Goal: Task Accomplishment & Management: Manage account settings

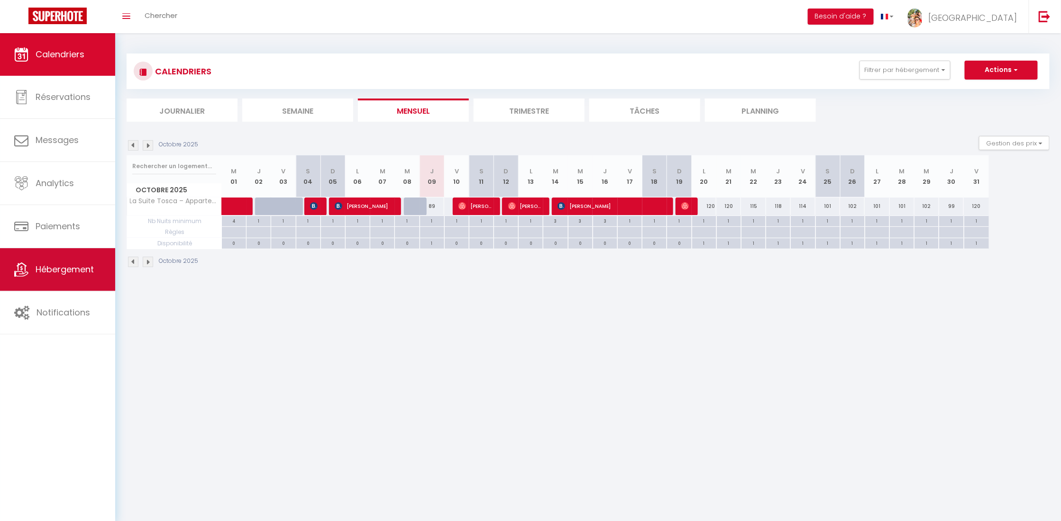
click at [55, 263] on span "Hébergement" at bounding box center [65, 269] width 58 height 12
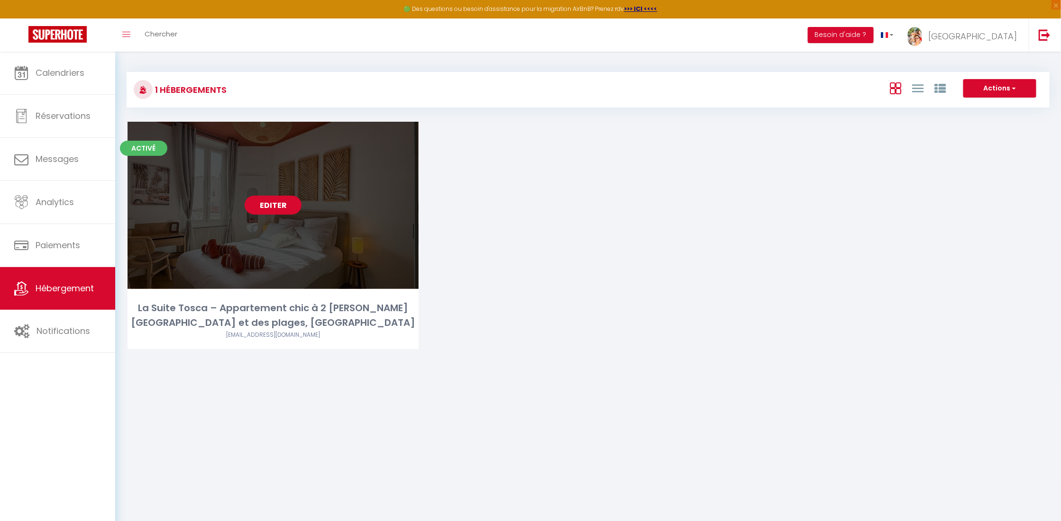
click at [282, 208] on link "Editer" at bounding box center [273, 205] width 57 height 19
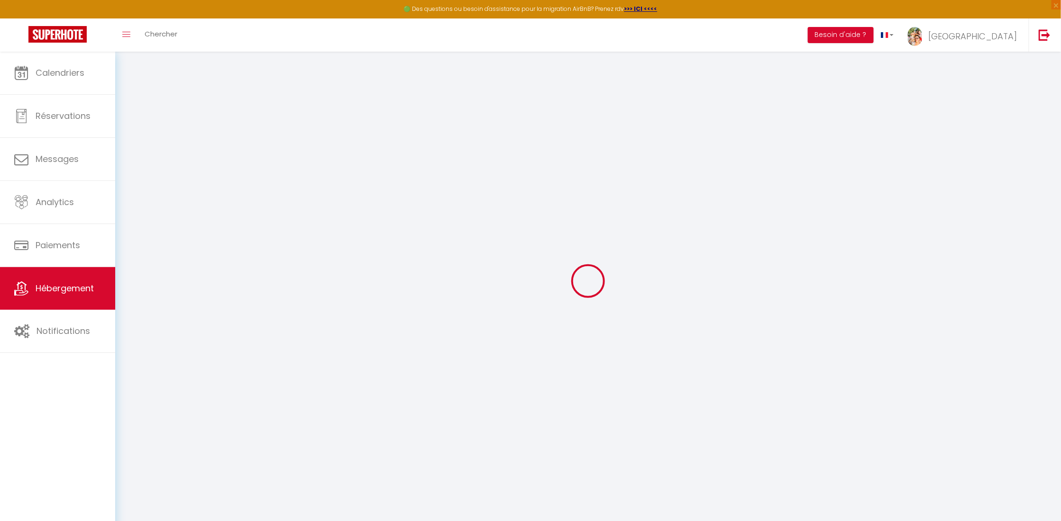
select select "+ 23 %"
select select "+ 27 %"
select select "+ 3 %"
select select "8430-1430257030180179324"
select select "16:00"
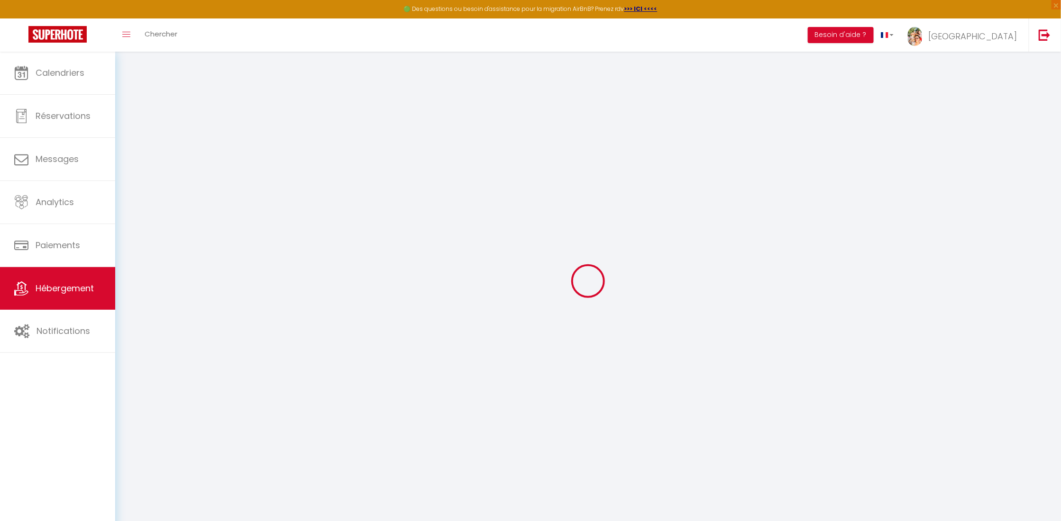
select select "23:45"
select select "10:30"
select select "30"
select select "120"
select select "15:00"
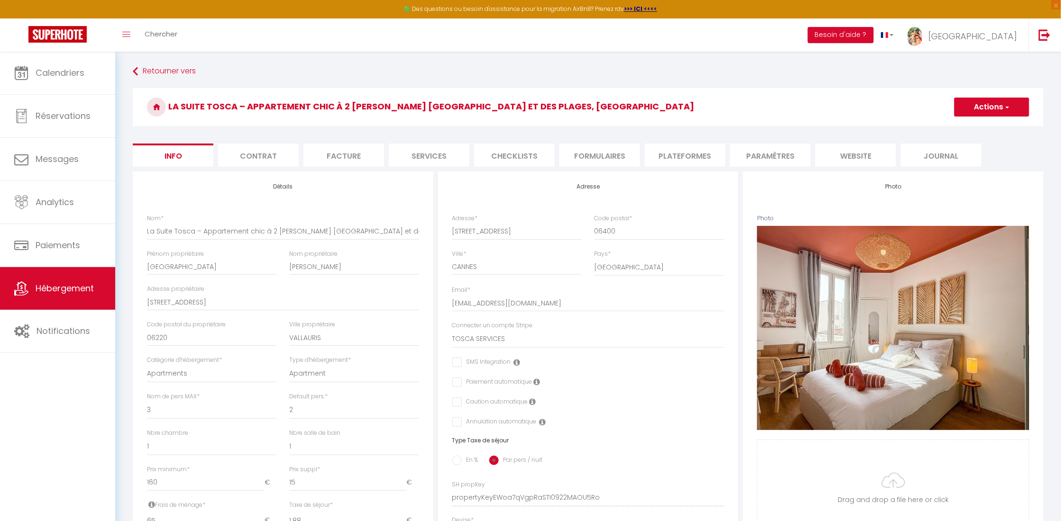
checkbox input "false"
click at [677, 155] on li "Plateformes" at bounding box center [685, 155] width 81 height 23
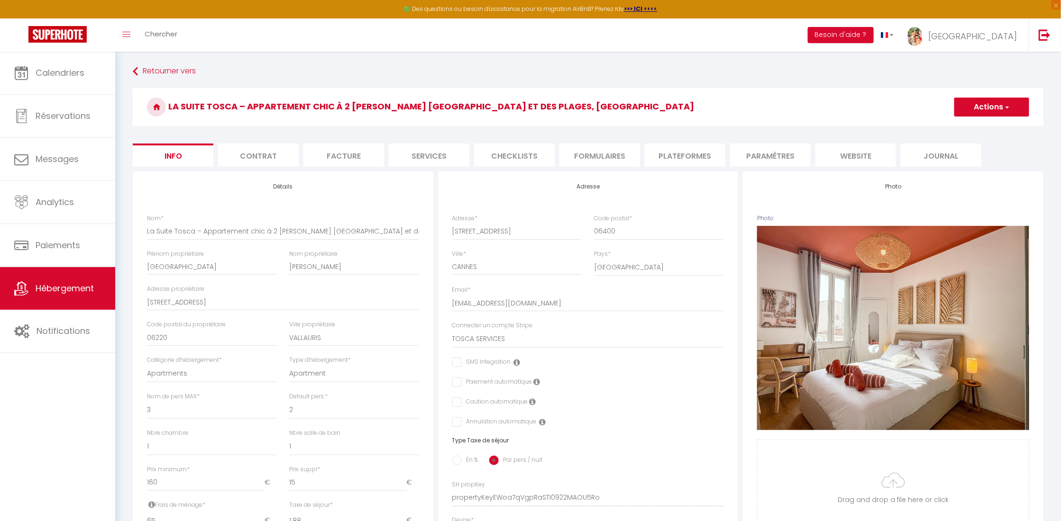
select select
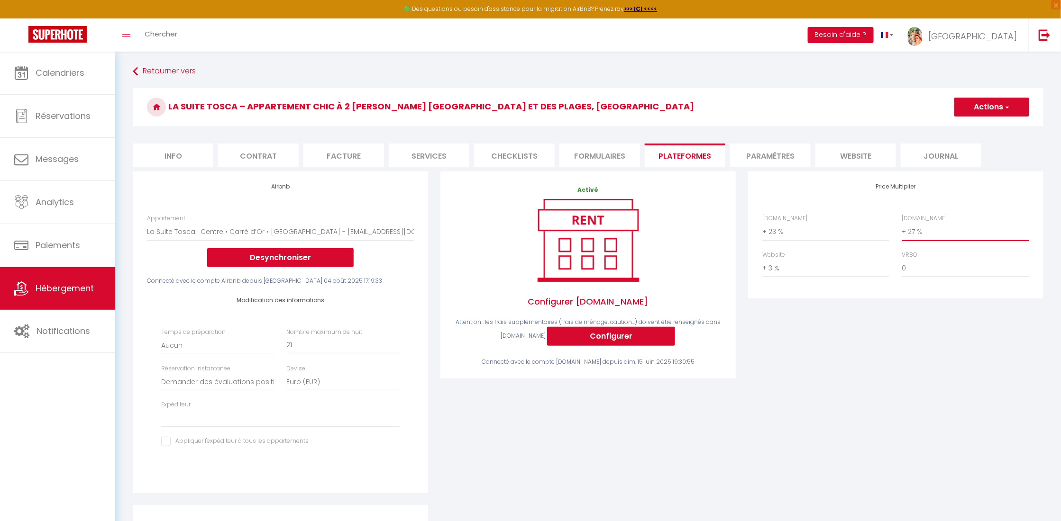
click at [919, 233] on select "0 + 1 % + 2 % + 3 % + 4 % + 5 % + 6 % + 7 % + 8 % + 9 %" at bounding box center [965, 232] width 127 height 18
select select "+ 31 %"
click at [902, 223] on select "0 + 1 % + 2 % + 3 % + 4 % + 5 % + 6 % + 7 % + 8 % + 9 %" at bounding box center [965, 232] width 127 height 18
select select
click at [989, 112] on button "Actions" at bounding box center [991, 107] width 75 height 19
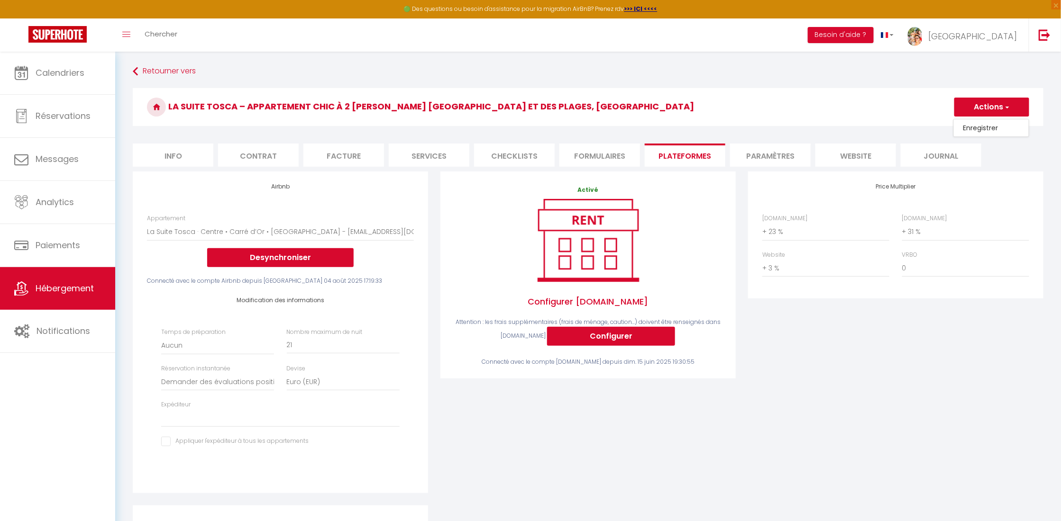
click at [983, 127] on link "Enregistrer" at bounding box center [991, 128] width 75 height 12
select select "well_reviewed_guests"
select select "EUR"
select select
click at [45, 83] on link "Calendriers" at bounding box center [57, 73] width 115 height 43
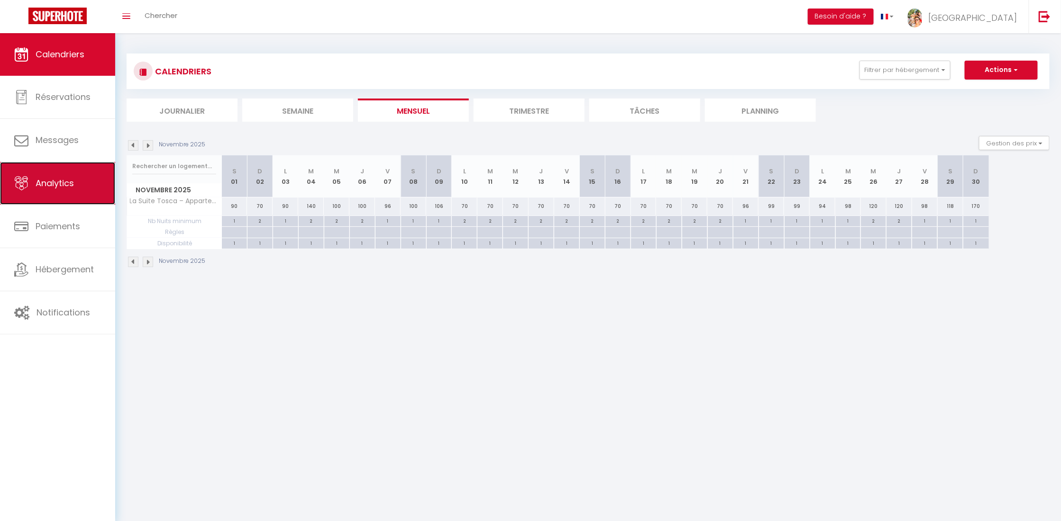
drag, startPoint x: 0, startPoint y: 0, endPoint x: 73, endPoint y: 182, distance: 196.7
click at [73, 182] on span "Analytics" at bounding box center [55, 183] width 38 height 12
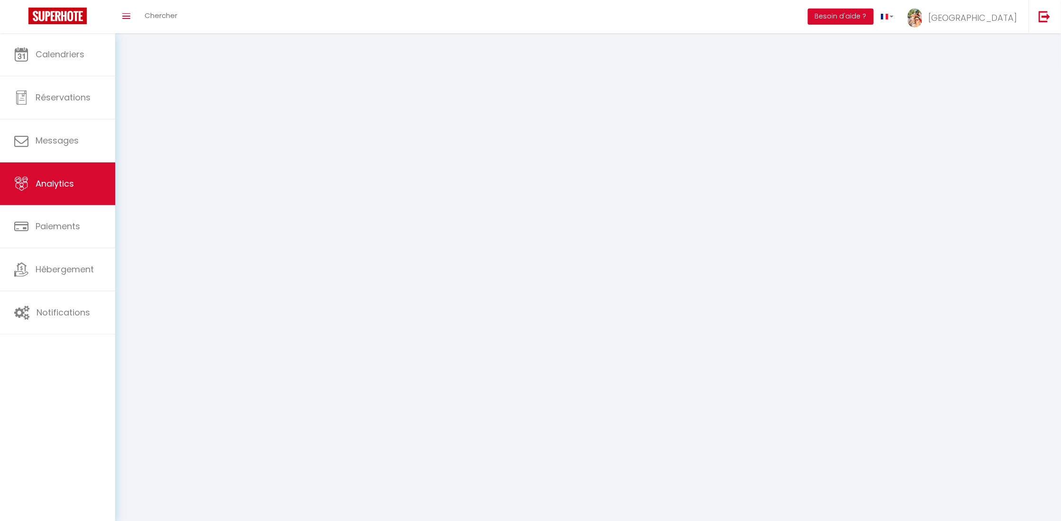
select select "2025"
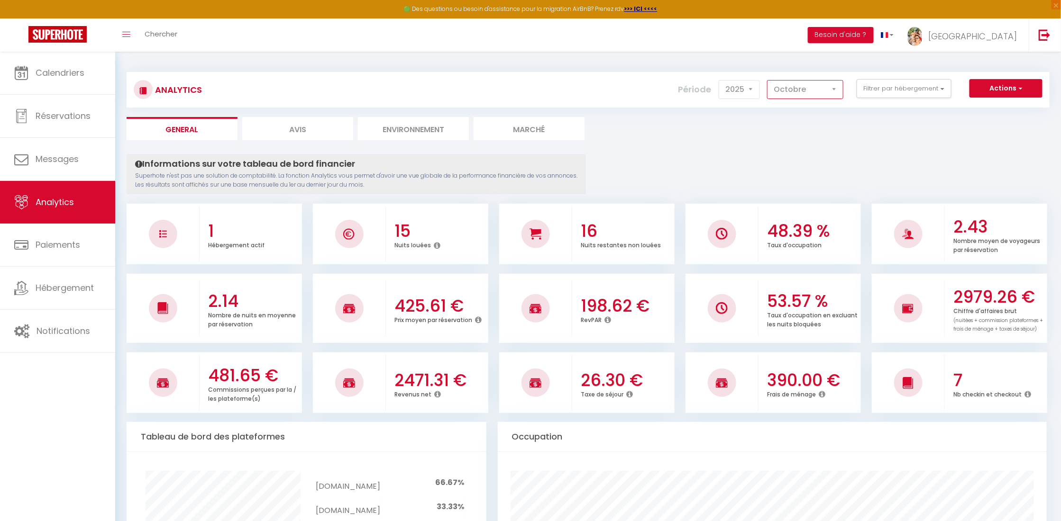
click at [777, 91] on select "[PERSON_NAME] Mars [PERSON_NAME] Juin Juillet Août Septembre Octobre Novembre D…" at bounding box center [805, 89] width 76 height 19
click at [768, 80] on select "[PERSON_NAME] Mars [PERSON_NAME] Juin Juillet Août Septembre Octobre Novembre D…" at bounding box center [805, 89] width 76 height 19
click at [793, 90] on select "[PERSON_NAME] Mars [PERSON_NAME] Juin Juillet Août Septembre Octobre Novembre D…" at bounding box center [805, 89] width 76 height 19
select select "8"
click at [768, 80] on select "[PERSON_NAME] Mars [PERSON_NAME] Juin Juillet Août Septembre Octobre Novembre D…" at bounding box center [805, 89] width 76 height 19
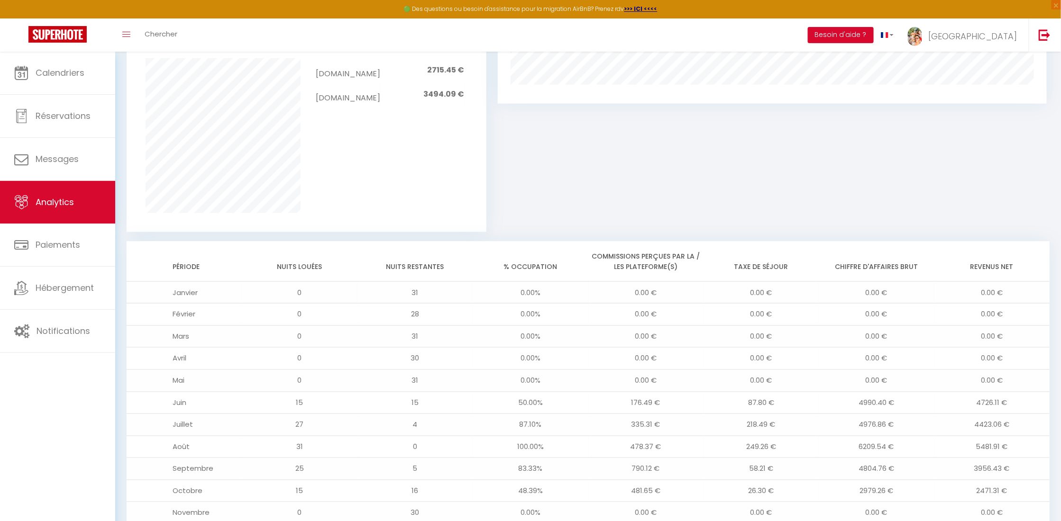
scroll to position [684, 0]
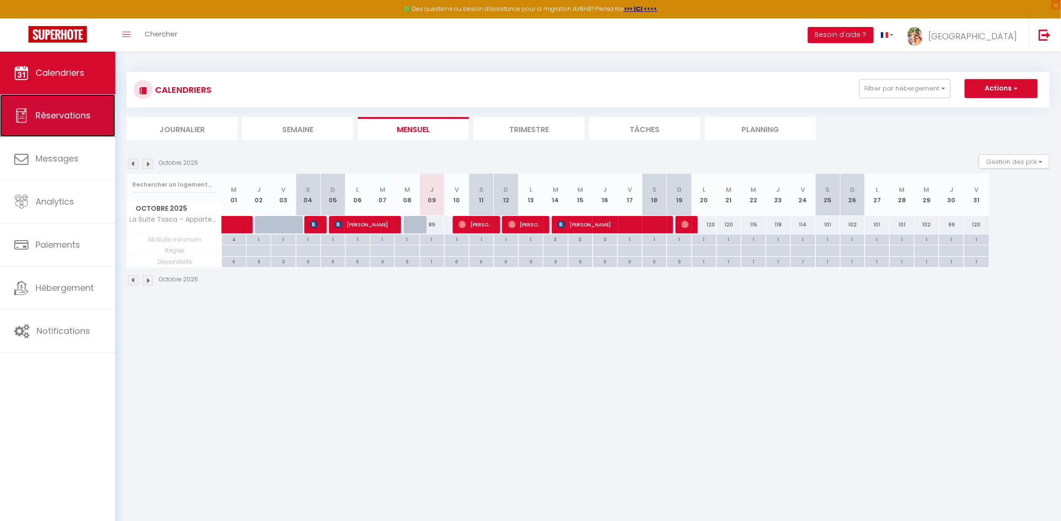
click at [91, 117] on link "Réservations" at bounding box center [57, 115] width 115 height 43
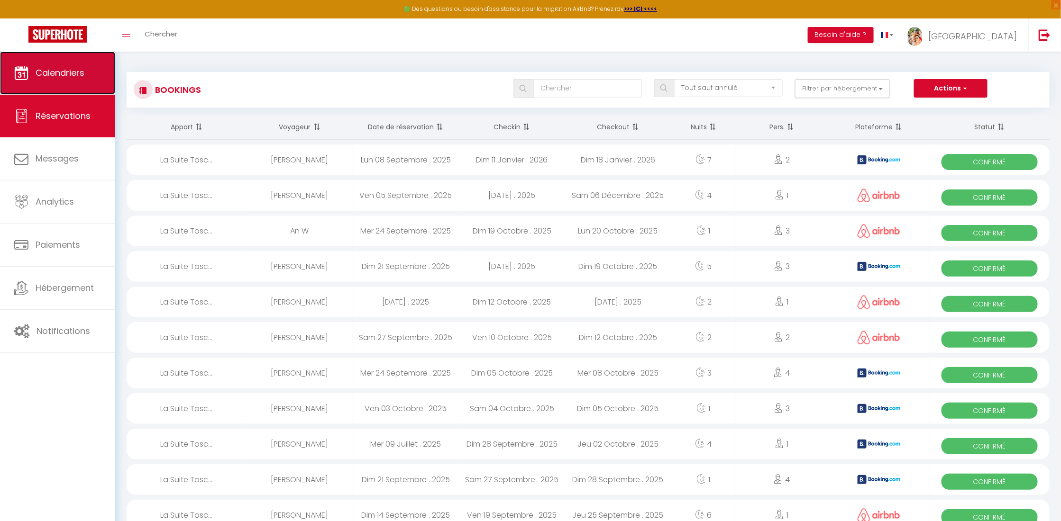
click at [78, 73] on span "Calendriers" at bounding box center [60, 73] width 49 height 12
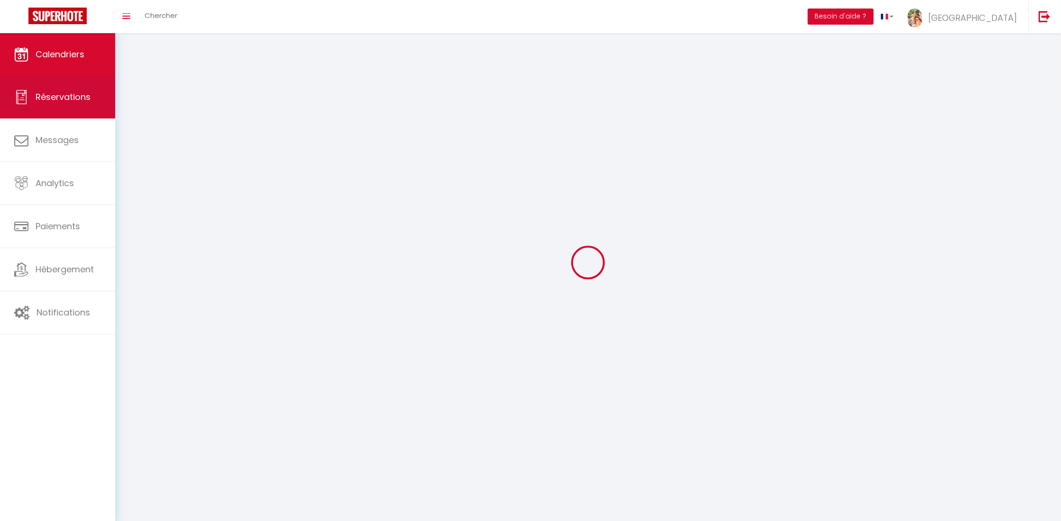
select select
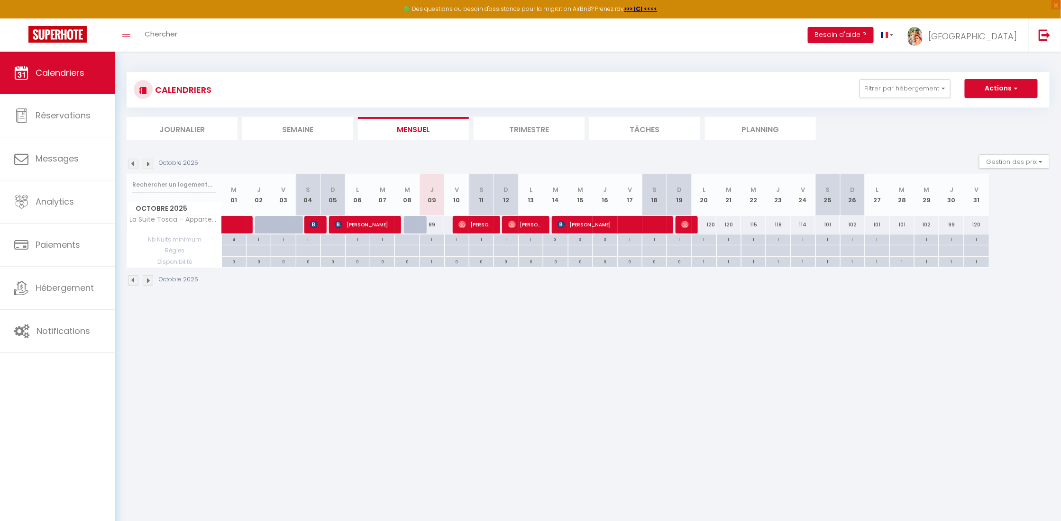
click at [433, 228] on div "89" at bounding box center [431, 225] width 25 height 18
type input "89"
select select "1"
type input "Jeu 09 Octobre 2025"
type input "Ven 10 Octobre 2025"
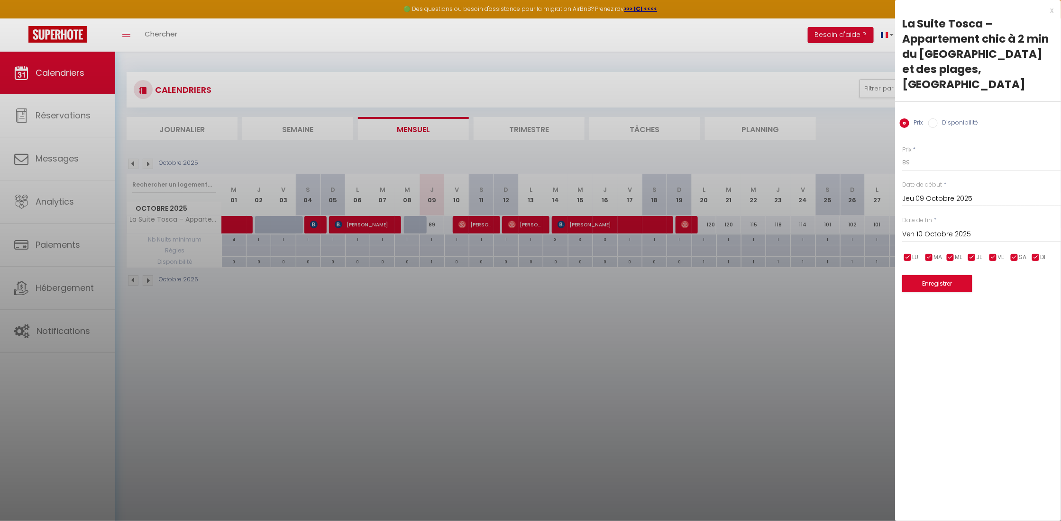
click at [932, 118] on input "Disponibilité" at bounding box center [932, 122] width 9 height 9
radio input "true"
radio input "false"
click at [948, 154] on select "Disponible Indisponible" at bounding box center [981, 163] width 159 height 18
select select "0"
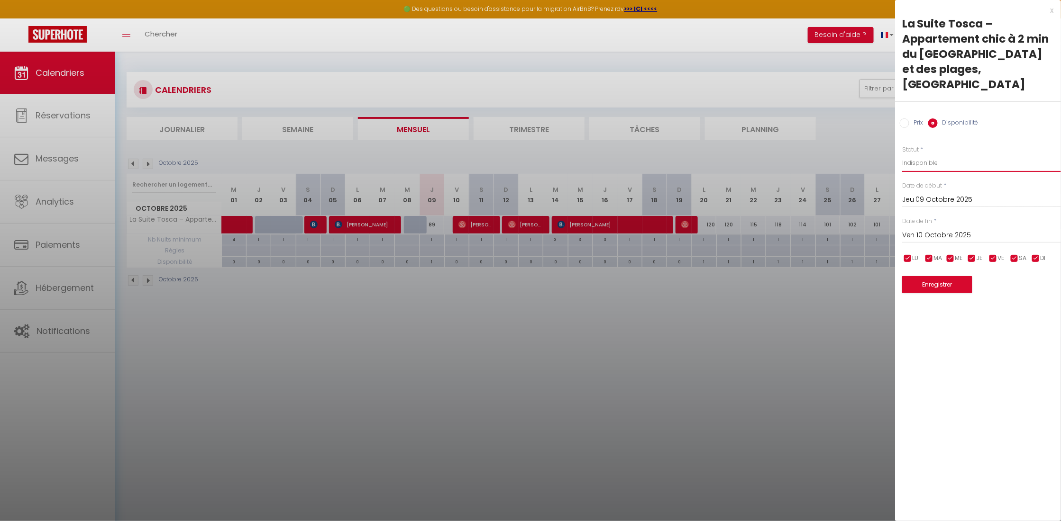
click at [902, 154] on select "Disponible Indisponible" at bounding box center [981, 163] width 159 height 18
click at [942, 276] on button "Enregistrer" at bounding box center [937, 284] width 70 height 17
